Goal: Transaction & Acquisition: Subscribe to service/newsletter

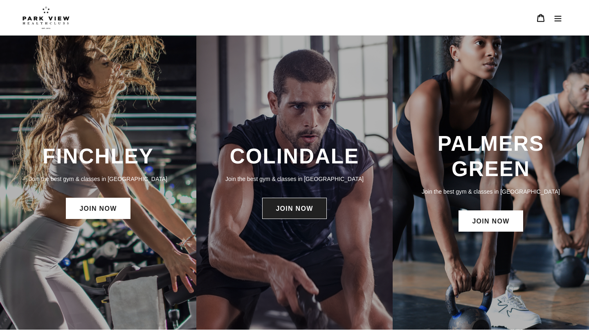
click at [306, 212] on link "JOIN NOW" at bounding box center [294, 208] width 64 height 21
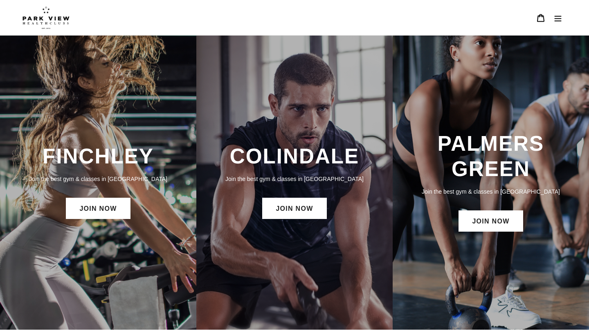
click at [564, 15] on button "Menu" at bounding box center [557, 18] width 17 height 18
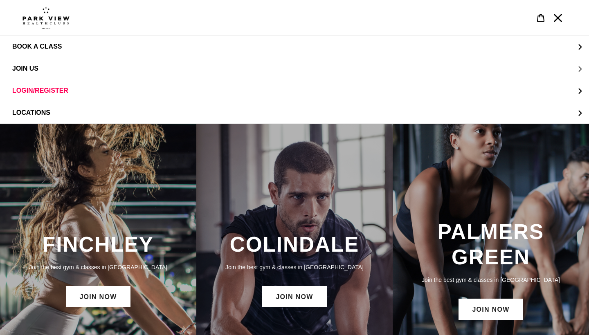
click at [581, 67] on button "JOIN US" at bounding box center [294, 69] width 589 height 22
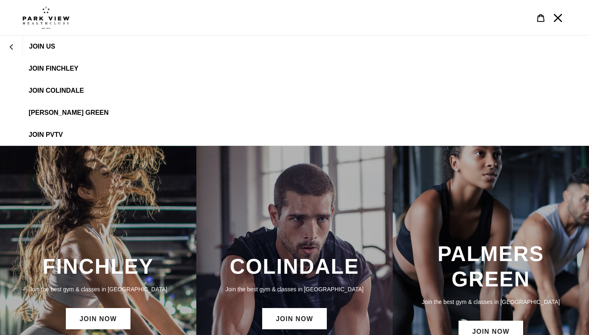
click at [56, 88] on span "JOIN Colindale" at bounding box center [56, 90] width 55 height 7
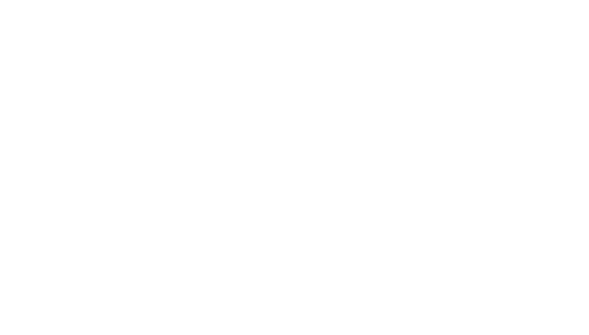
scroll to position [536, 0]
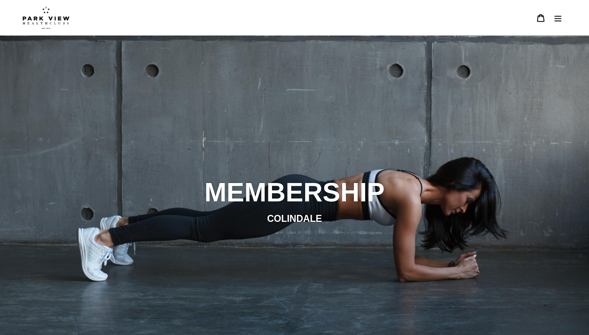
click at [47, 15] on img at bounding box center [45, 17] width 47 height 23
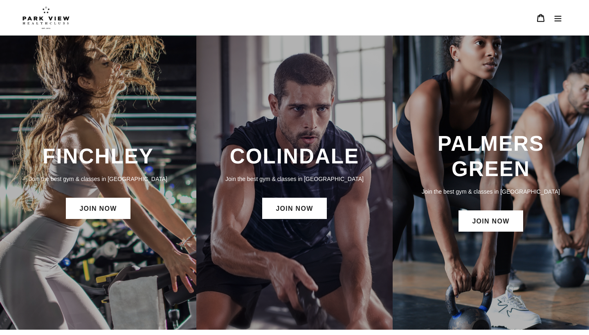
click at [561, 24] on button "Menu" at bounding box center [557, 18] width 17 height 18
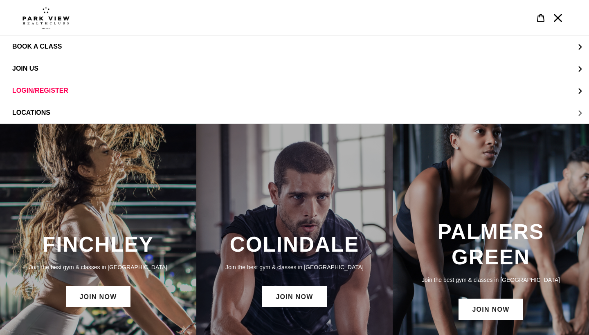
click at [583, 117] on button "LOCATIONS" at bounding box center [294, 113] width 589 height 22
click at [39, 67] on span "Colindale" at bounding box center [48, 68] width 38 height 7
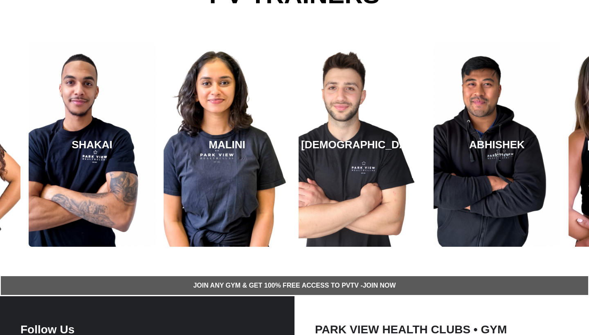
scroll to position [1430, 0]
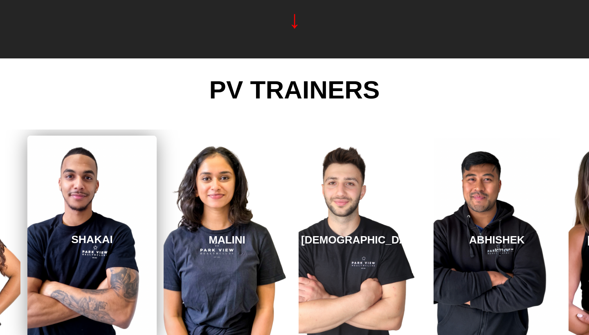
scroll to position [1291, 0]
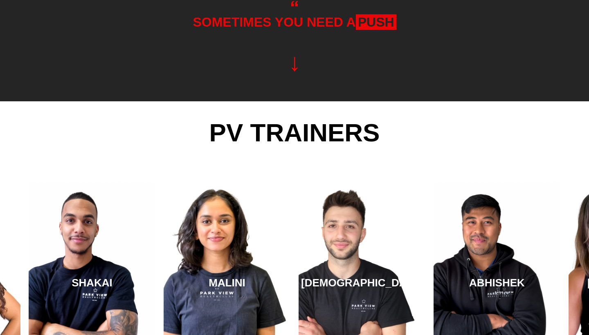
click at [119, 51] on div "SOMETIMES YOU NEED A PUSH" at bounding box center [295, 39] width 446 height 83
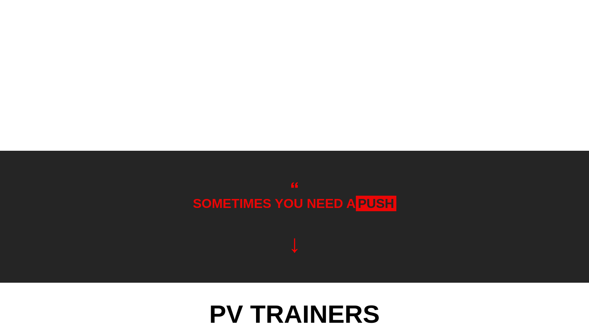
scroll to position [1109, 0]
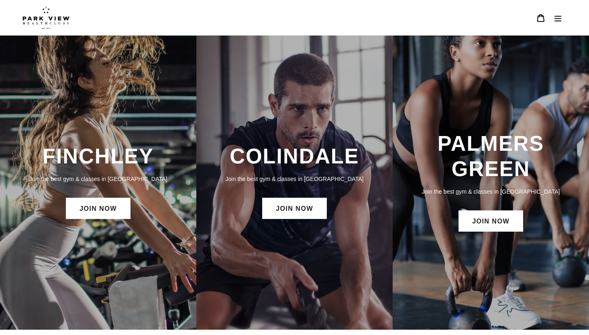
click at [554, 18] on icon "Menu" at bounding box center [558, 18] width 8 height 8
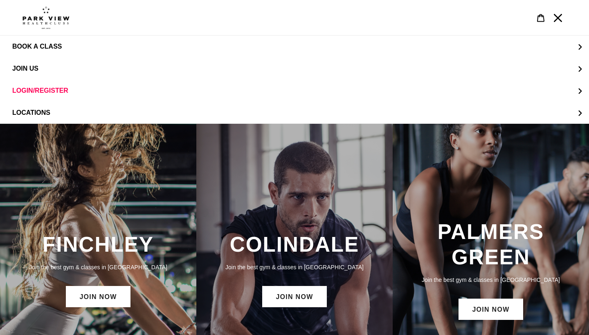
click at [554, 18] on icon "Menu" at bounding box center [558, 18] width 8 height 8
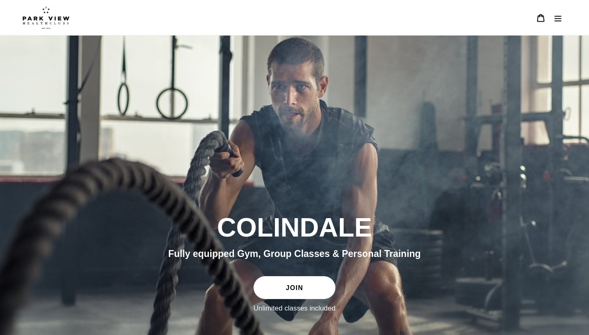
click at [296, 291] on link "JOIN" at bounding box center [295, 288] width 82 height 23
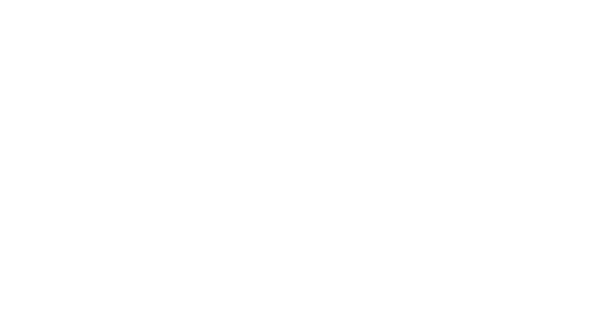
scroll to position [530, 0]
